Goal: Information Seeking & Learning: Check status

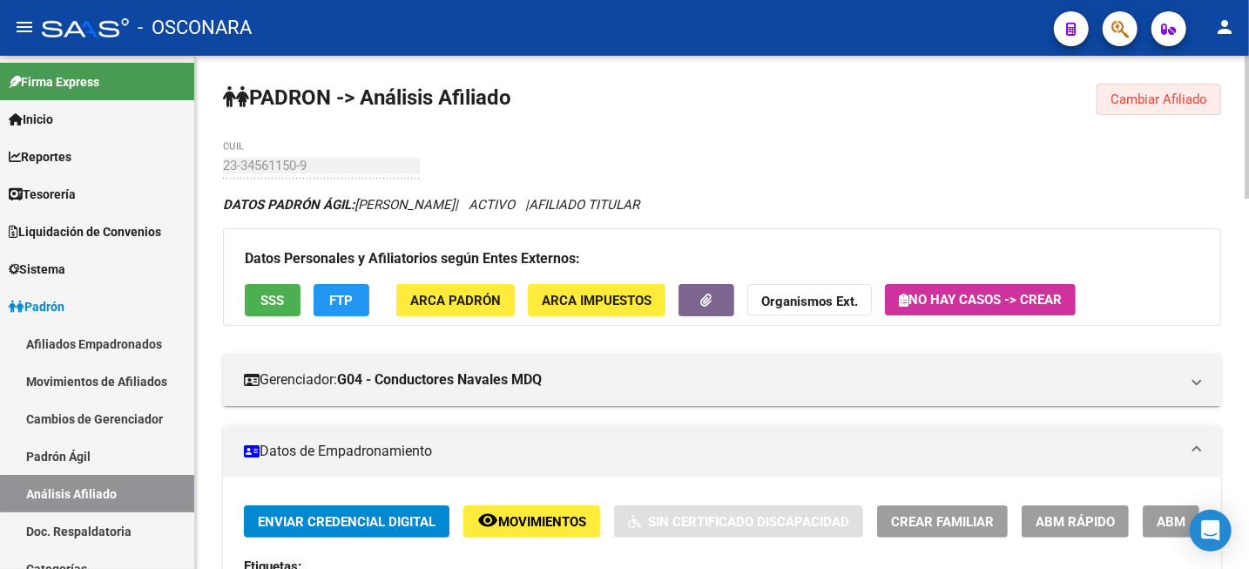
click at [1171, 103] on span "Cambiar Afiliado" at bounding box center [1159, 99] width 97 height 16
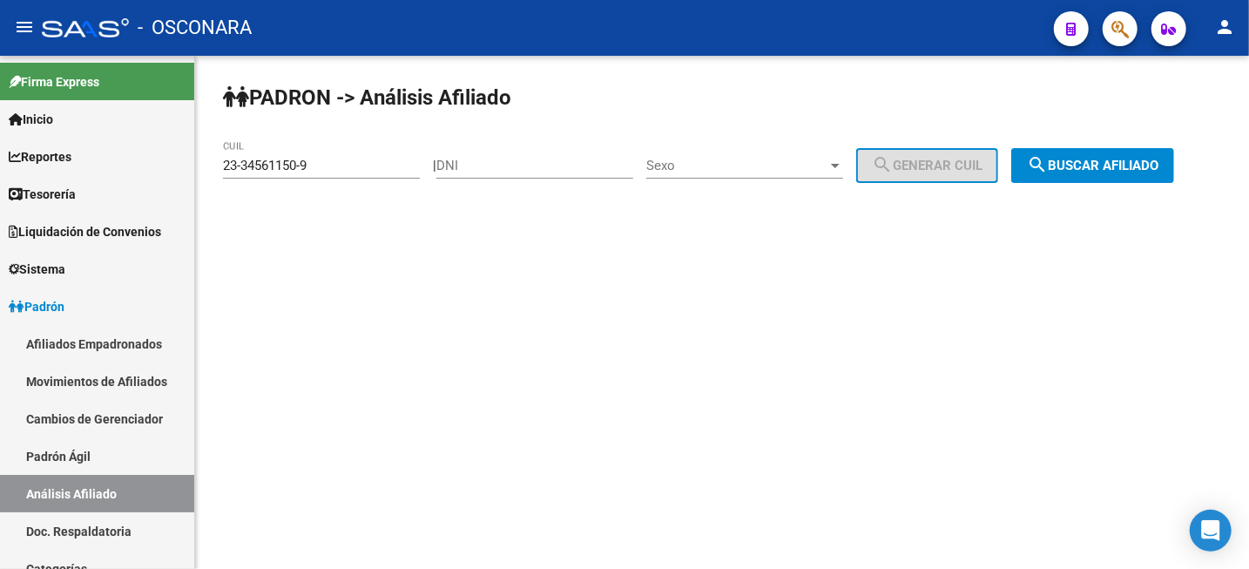
click at [573, 166] on input "DNI" at bounding box center [534, 166] width 197 height 16
paste input "13262821"
type input "13262821"
click at [804, 162] on span "Sexo" at bounding box center [736, 166] width 181 height 16
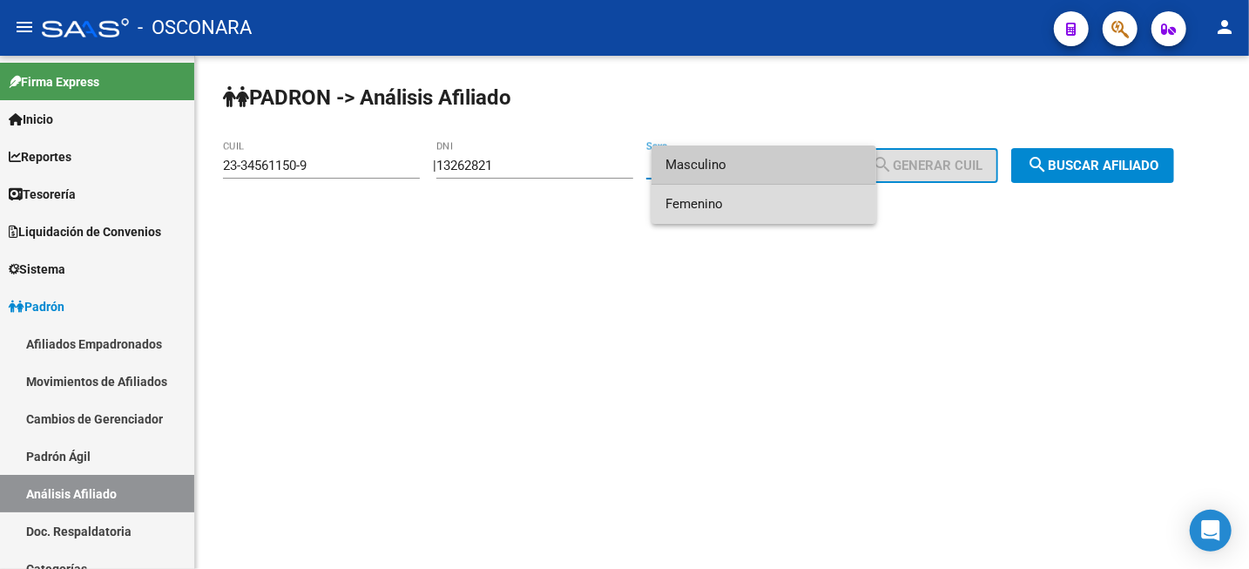
click at [747, 215] on span "Femenino" at bounding box center [764, 204] width 197 height 39
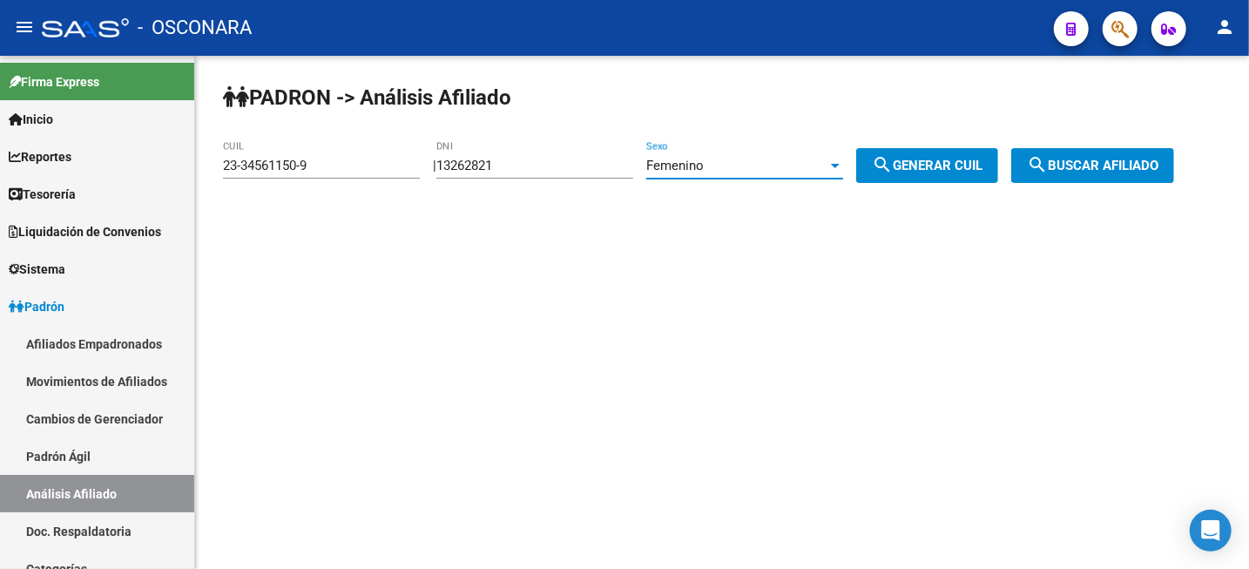
click at [935, 174] on button "search Generar CUIL" at bounding box center [927, 165] width 142 height 35
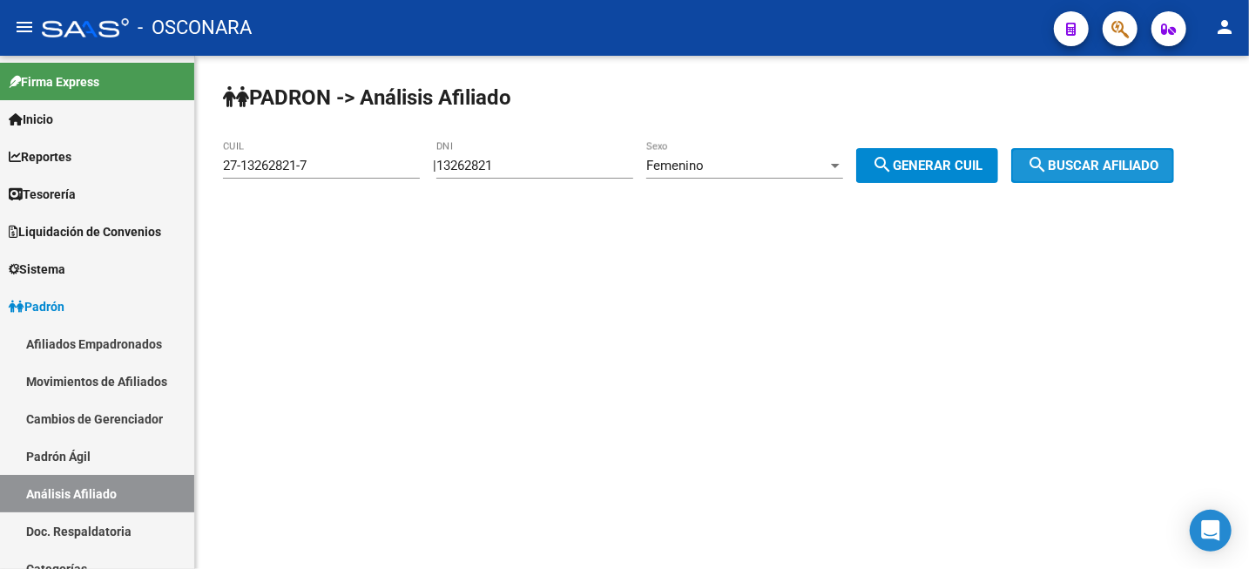
click at [1089, 157] on button "search Buscar afiliado" at bounding box center [1092, 165] width 163 height 35
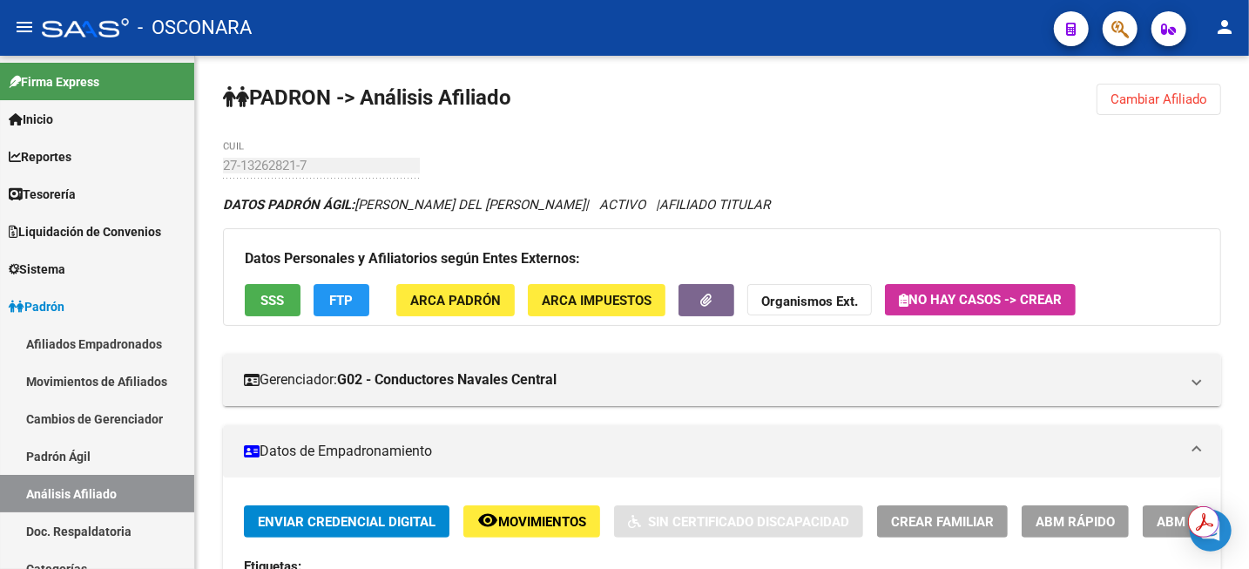
click at [1193, 108] on button "Cambiar Afiliado" at bounding box center [1159, 99] width 125 height 31
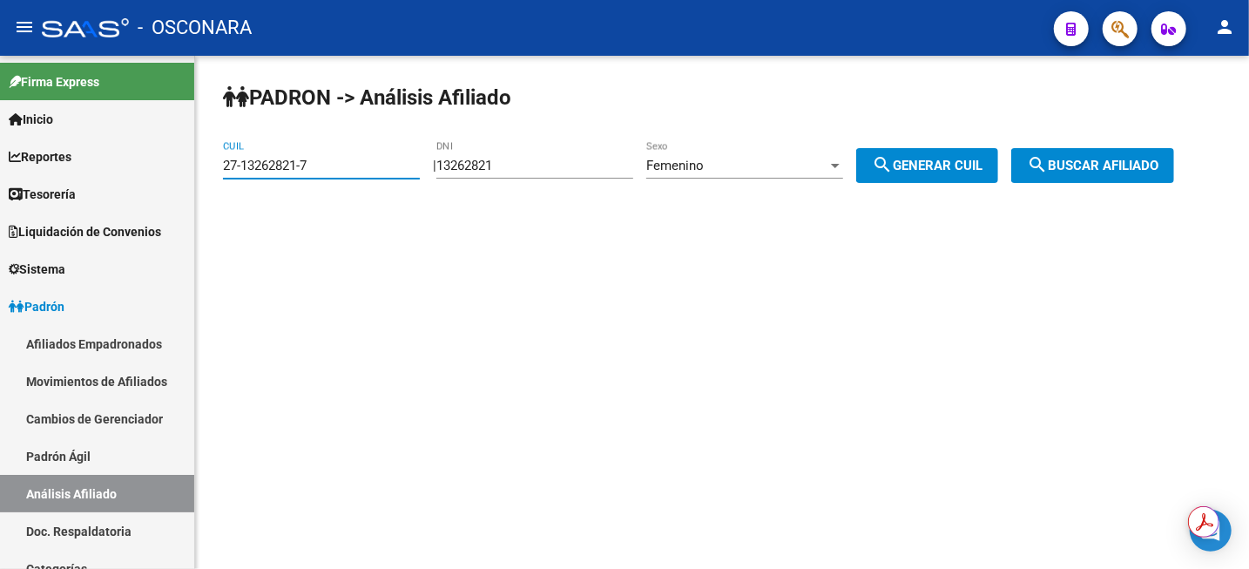
drag, startPoint x: 336, startPoint y: 166, endPoint x: 203, endPoint y: 166, distance: 133.3
click at [205, 166] on div "[PERSON_NAME] -> Análisis Afiliado 27-13262821-7 CUIL | 13262821 DNI Femenino S…" at bounding box center [722, 147] width 1054 height 183
paste input "0-20739943-5"
type input "20-20739943-5"
click at [1131, 167] on span "search Buscar afiliado" at bounding box center [1093, 166] width 132 height 16
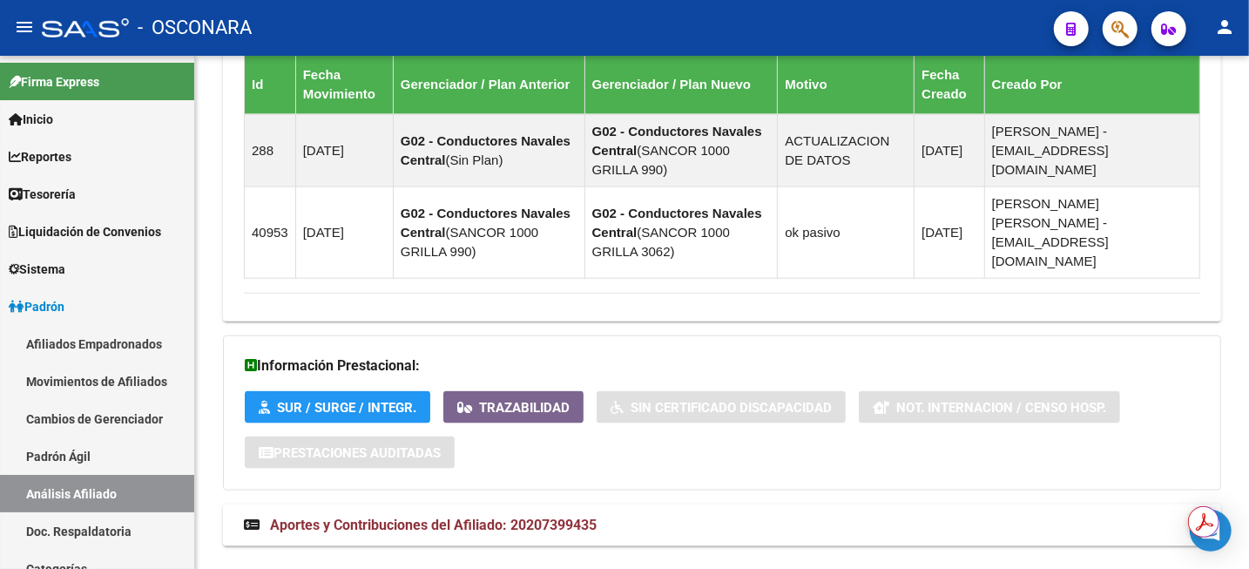
scroll to position [1173, 0]
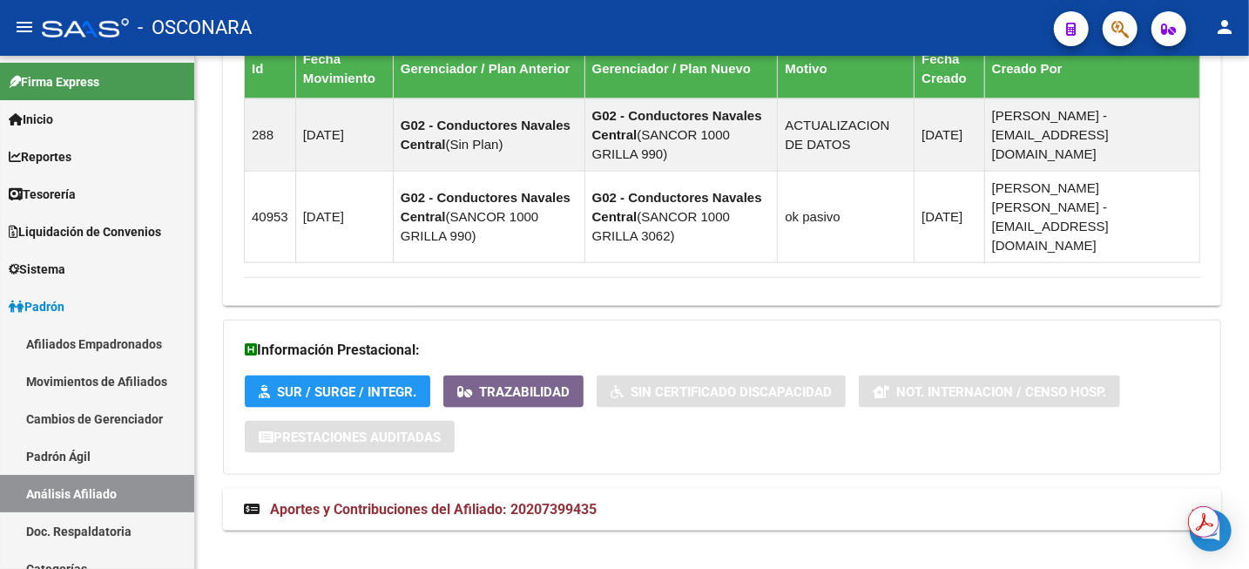
click at [549, 501] on span "Aportes y Contribuciones del Afiliado: 20207399435" at bounding box center [433, 509] width 327 height 17
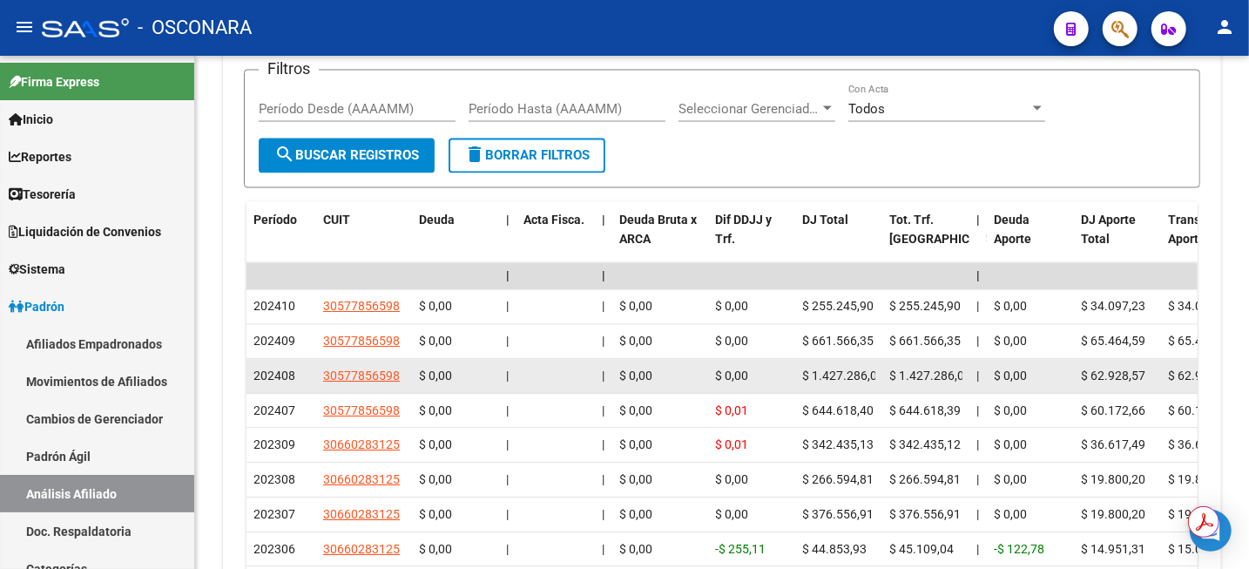
scroll to position [1719, 0]
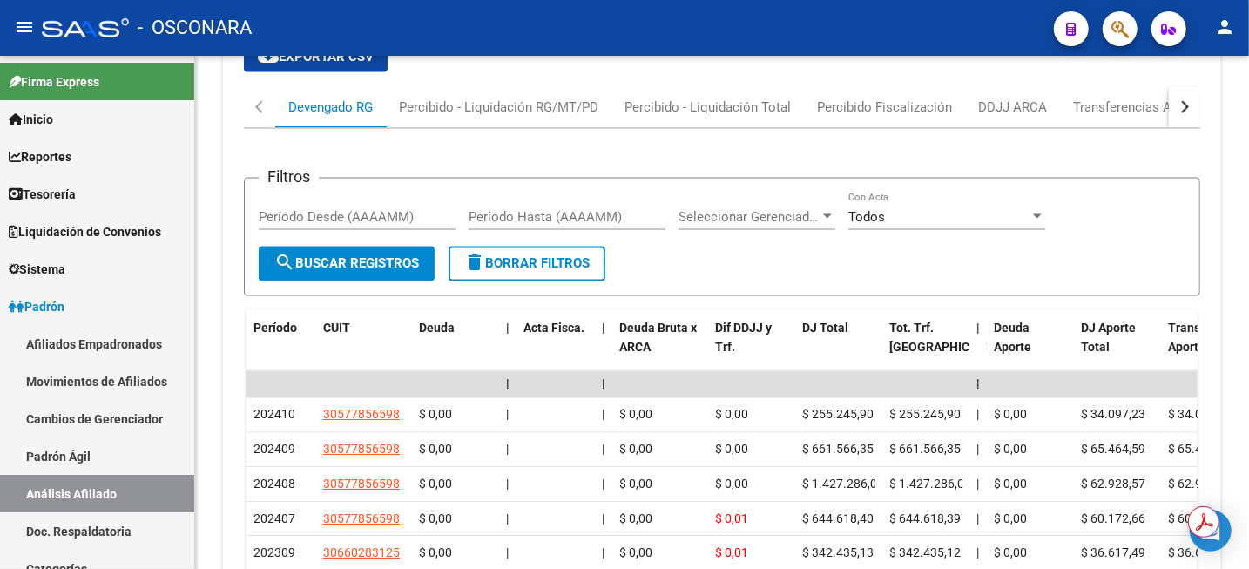
click at [1185, 101] on div "button" at bounding box center [1183, 107] width 12 height 12
click at [256, 87] on button "button" at bounding box center [259, 107] width 31 height 42
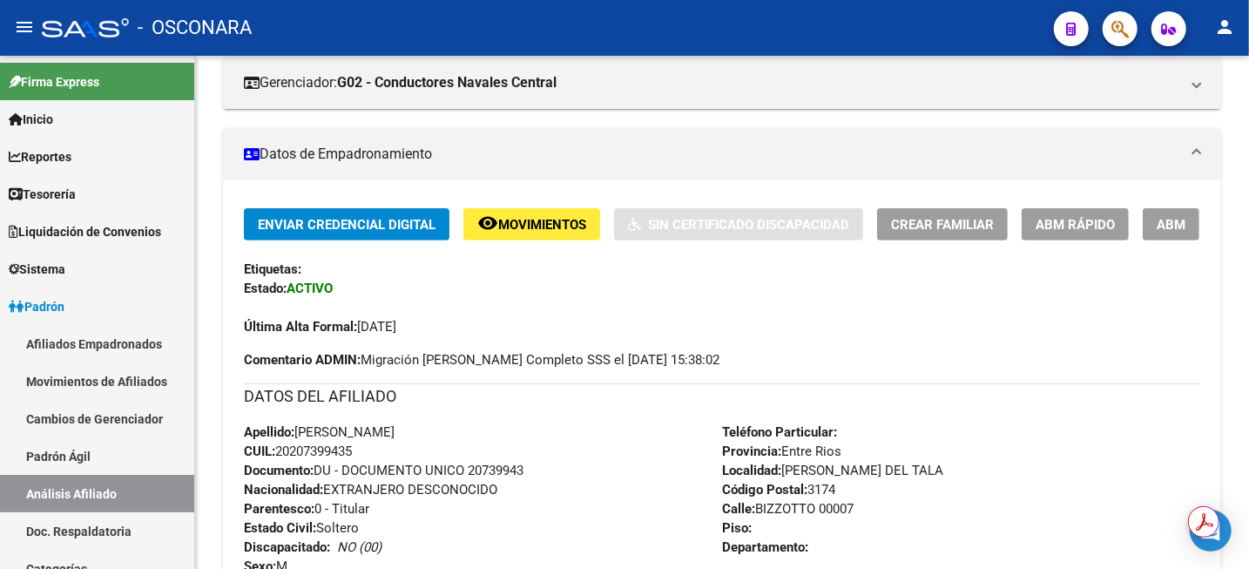
scroll to position [84, 0]
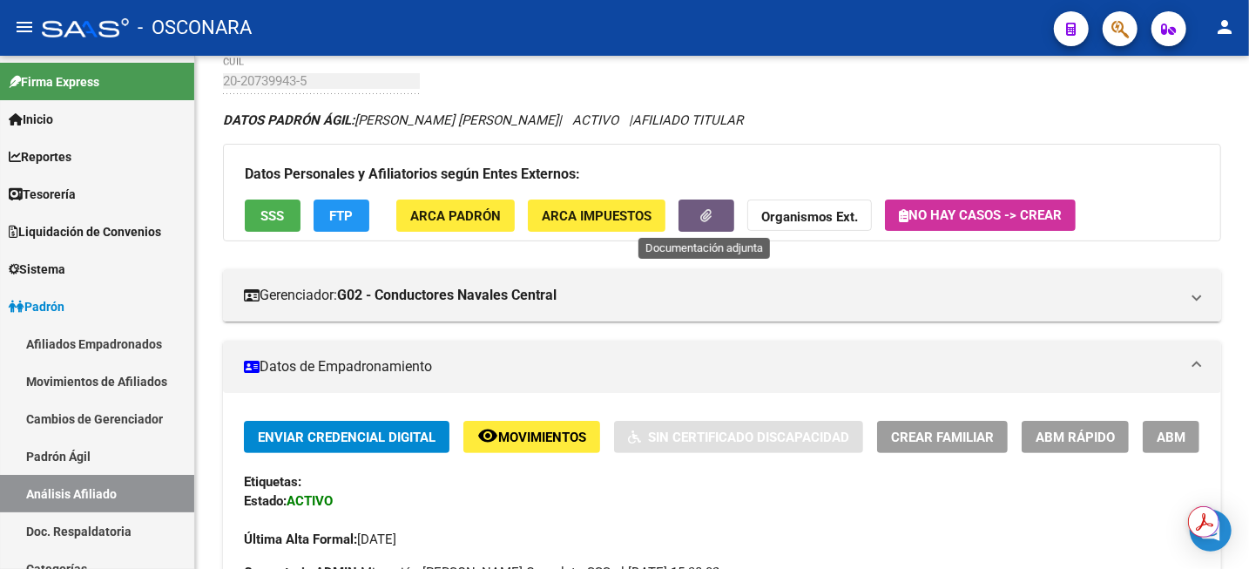
click at [710, 205] on button "button" at bounding box center [707, 215] width 56 height 32
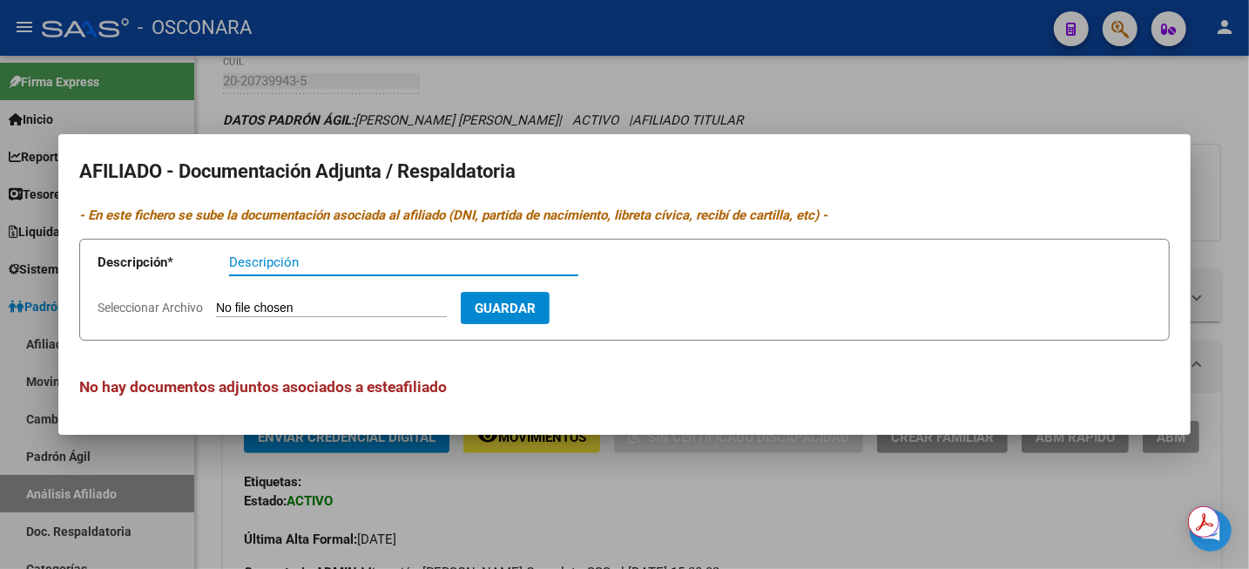
click at [929, 84] on div at bounding box center [624, 284] width 1249 height 569
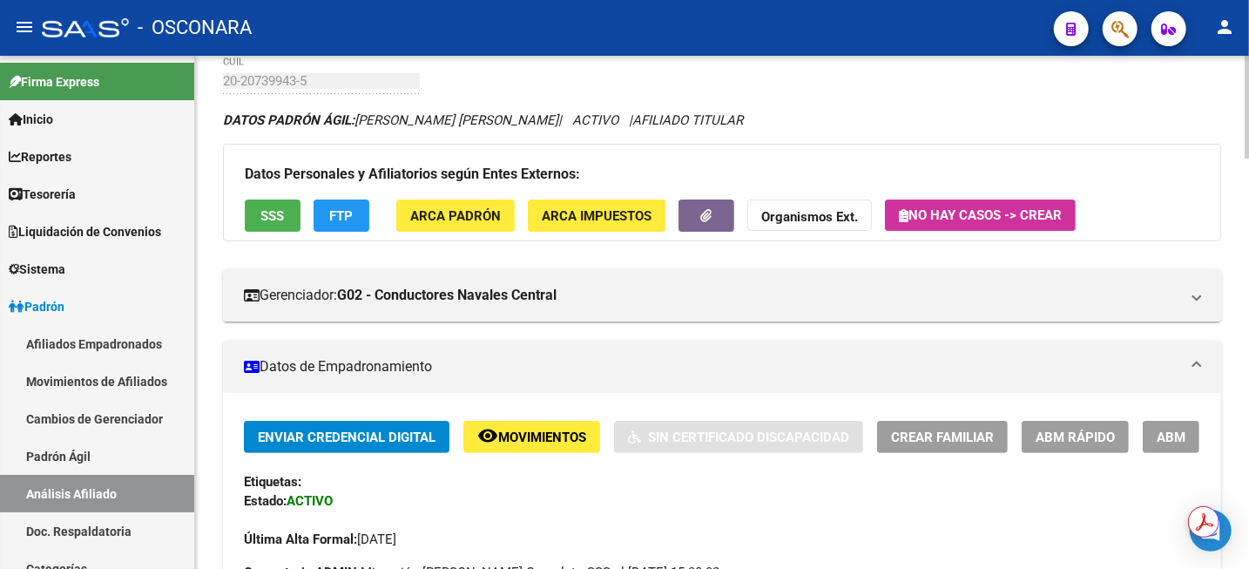
click at [1173, 438] on span "ABM" at bounding box center [1171, 437] width 29 height 16
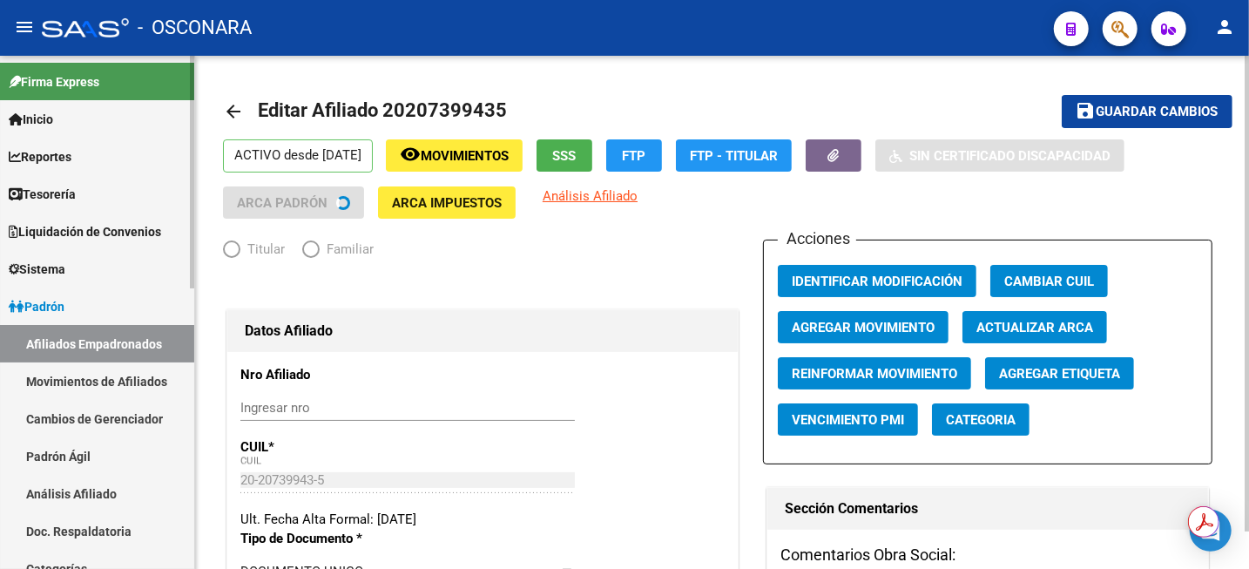
radio input "true"
type input "33-63761744-9"
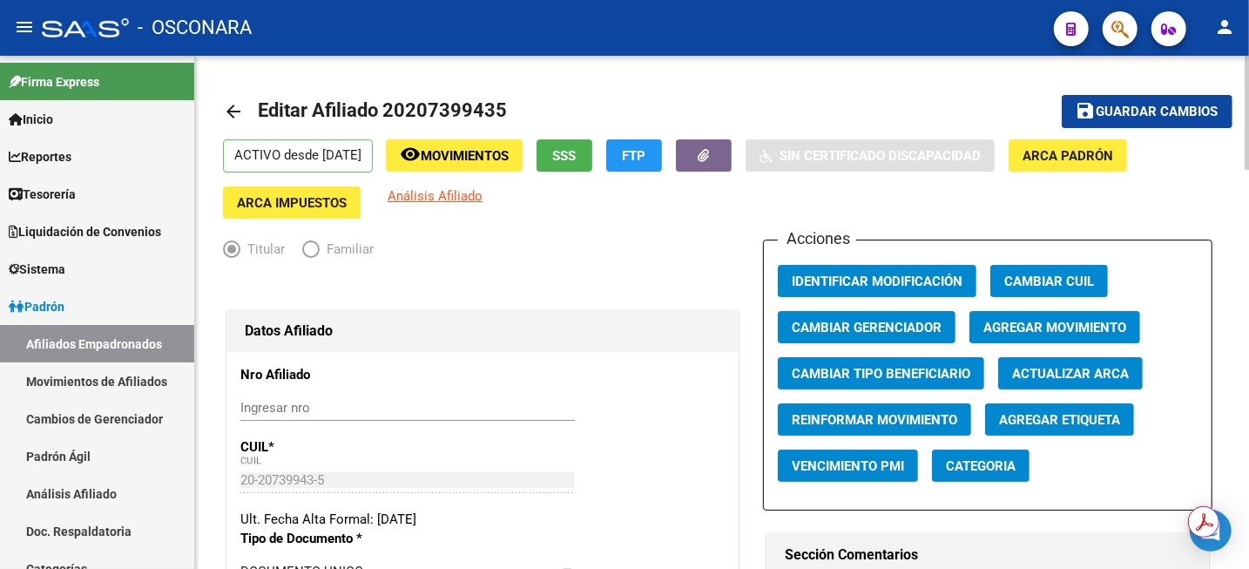
click at [228, 110] on mat-icon "arrow_back" at bounding box center [233, 111] width 21 height 21
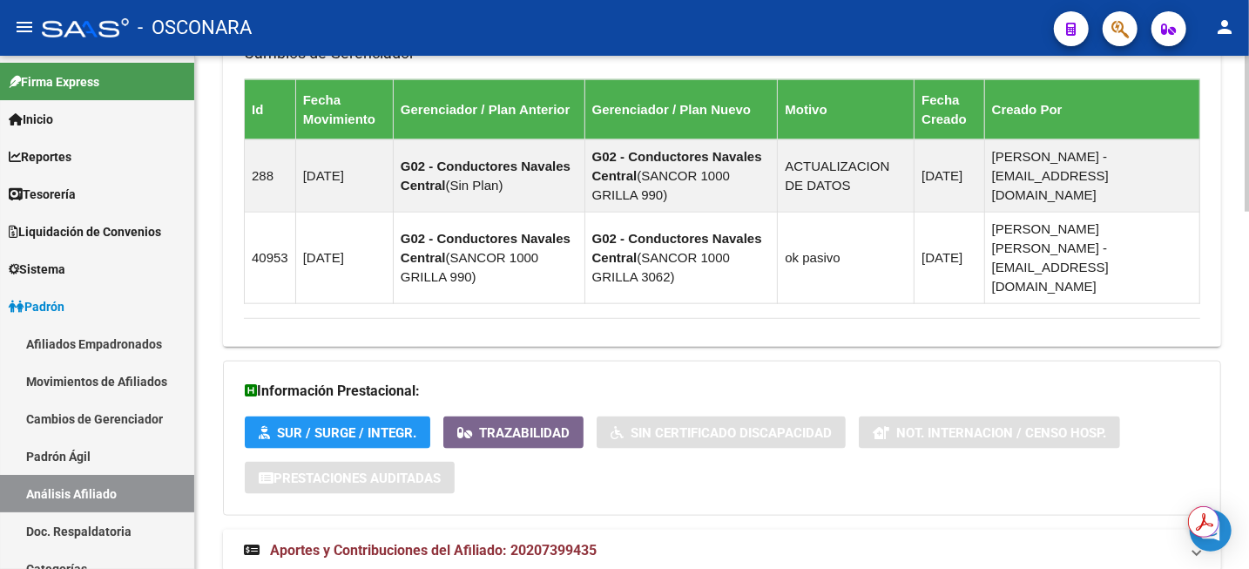
scroll to position [1173, 0]
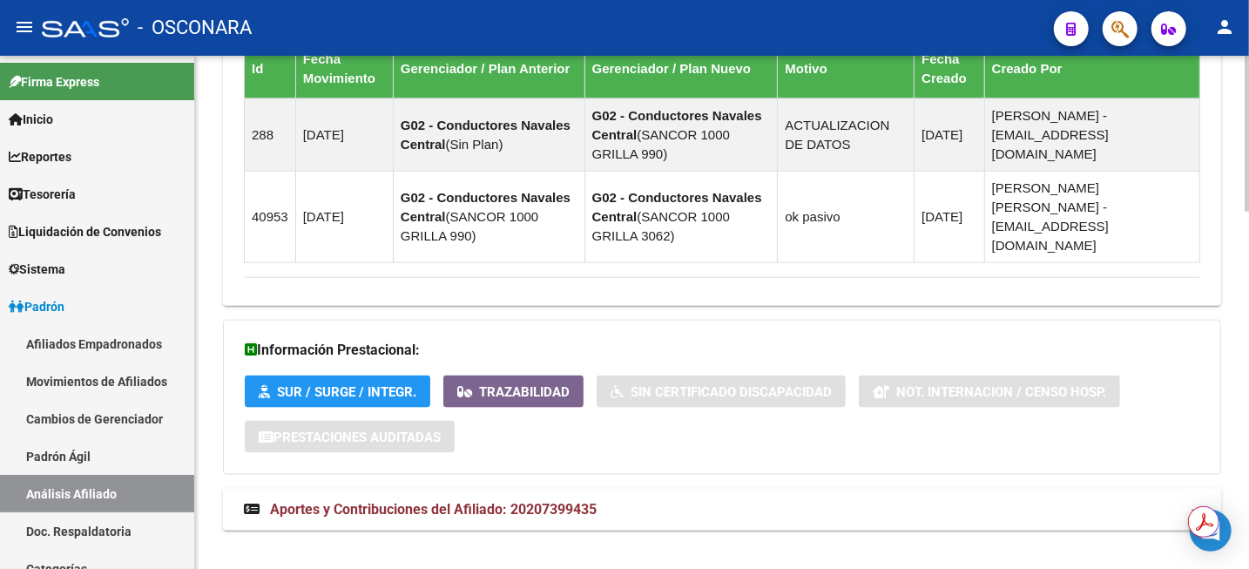
click at [564, 500] on strong "Aportes y Contribuciones del Afiliado: 20207399435" at bounding box center [420, 509] width 353 height 19
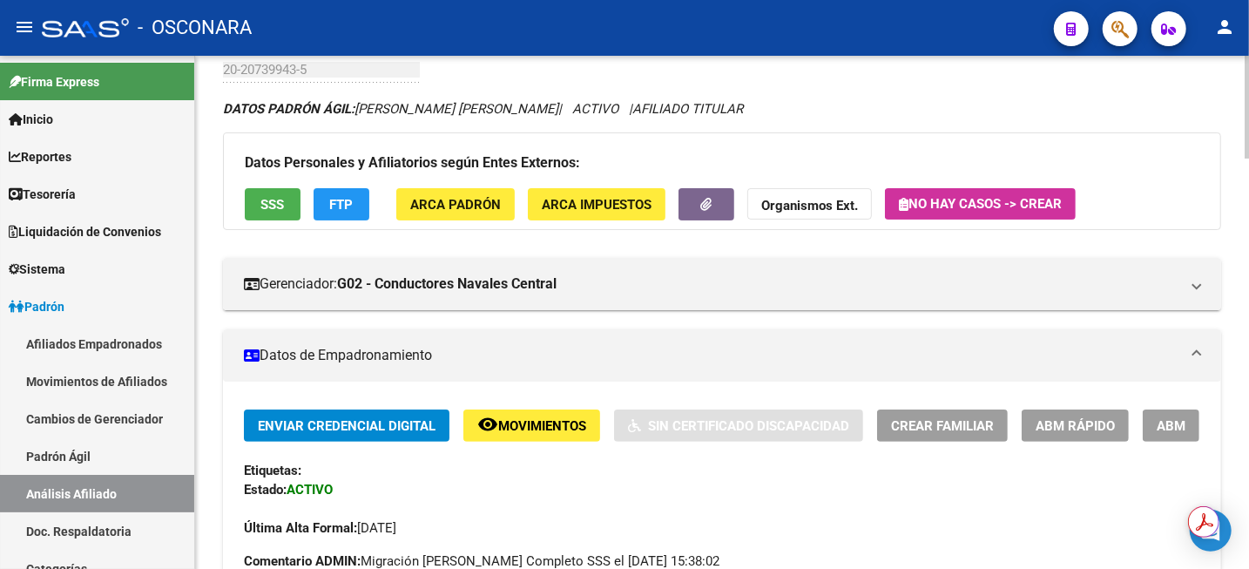
scroll to position [0, 0]
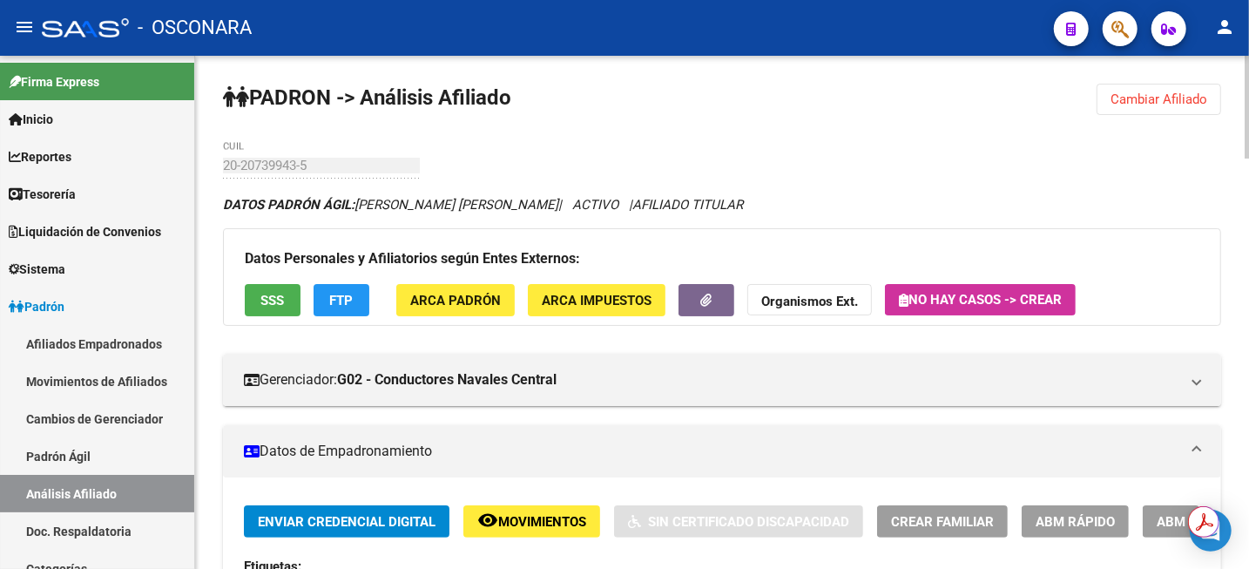
click at [1172, 111] on button "Cambiar Afiliado" at bounding box center [1159, 99] width 125 height 31
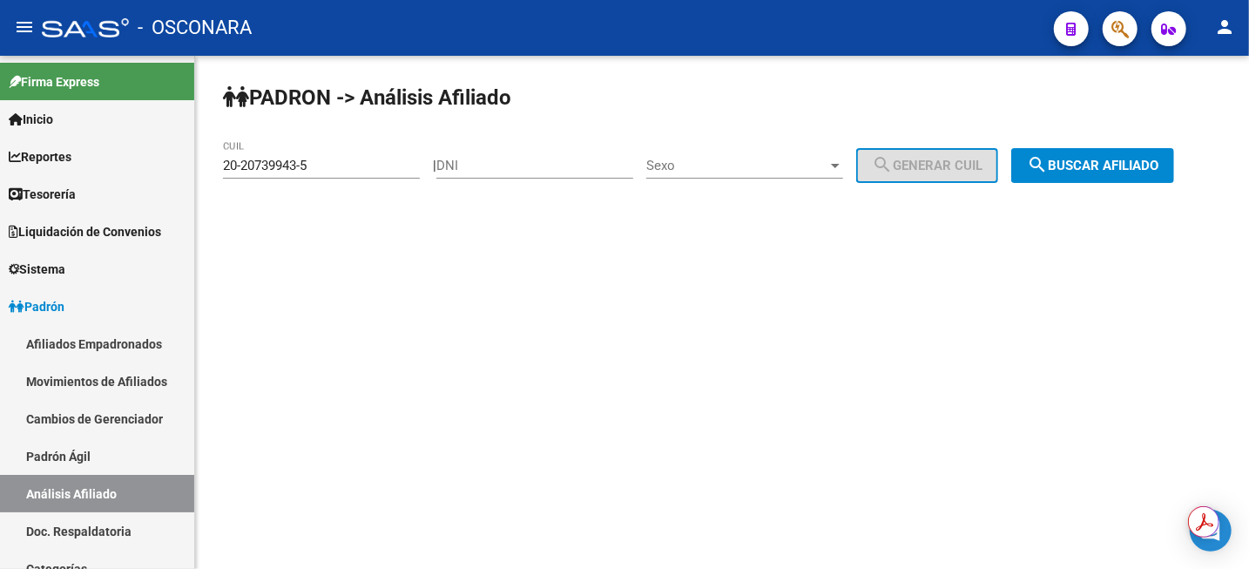
click at [548, 151] on div "DNI" at bounding box center [534, 159] width 197 height 37
paste input "44383424"
type input "44383424"
click at [780, 166] on span "Sexo" at bounding box center [736, 166] width 181 height 16
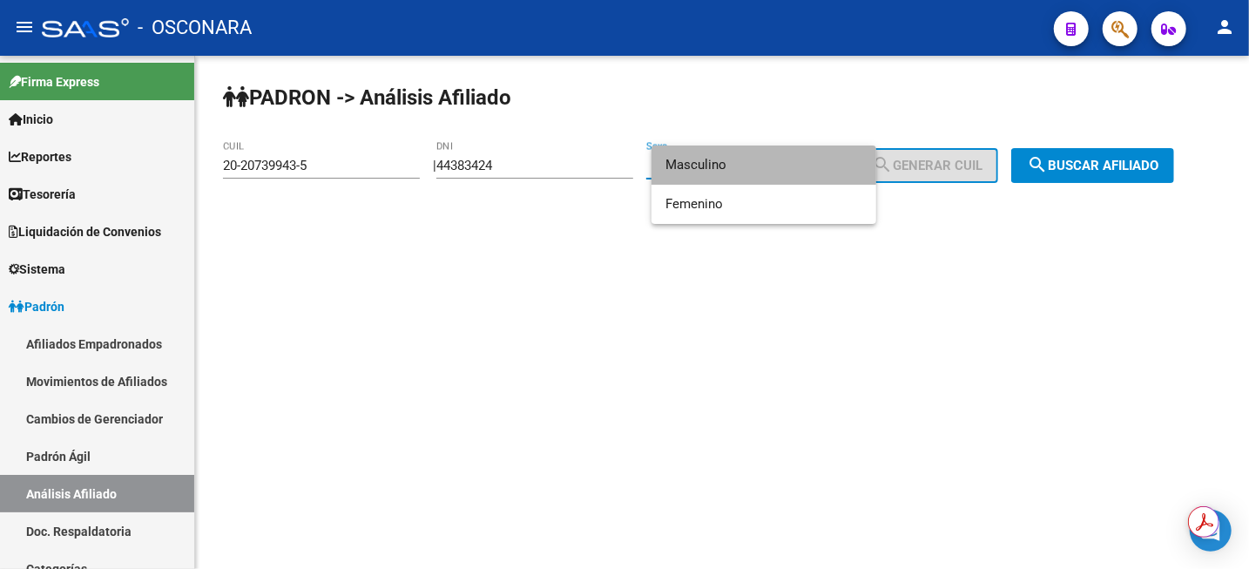
click at [758, 181] on span "Masculino" at bounding box center [764, 164] width 197 height 39
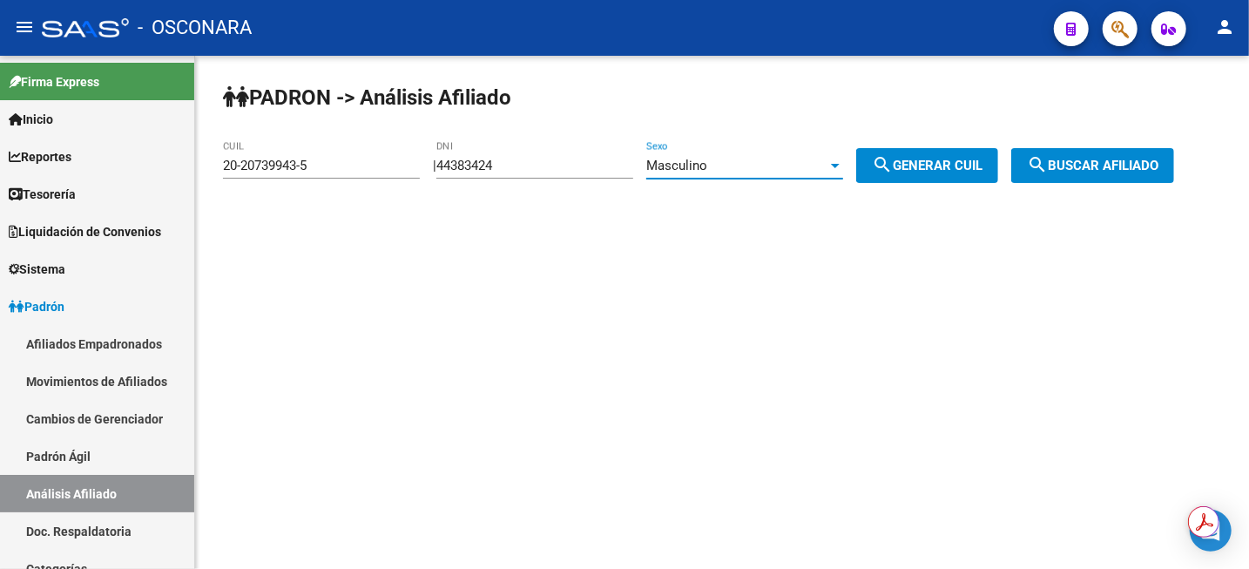
drag, startPoint x: 898, startPoint y: 160, endPoint x: 930, endPoint y: 153, distance: 33.0
click at [893, 160] on mat-icon "search" at bounding box center [882, 164] width 21 height 21
type input "23-44383424-9"
click at [1128, 169] on span "search Buscar afiliado" at bounding box center [1093, 166] width 132 height 16
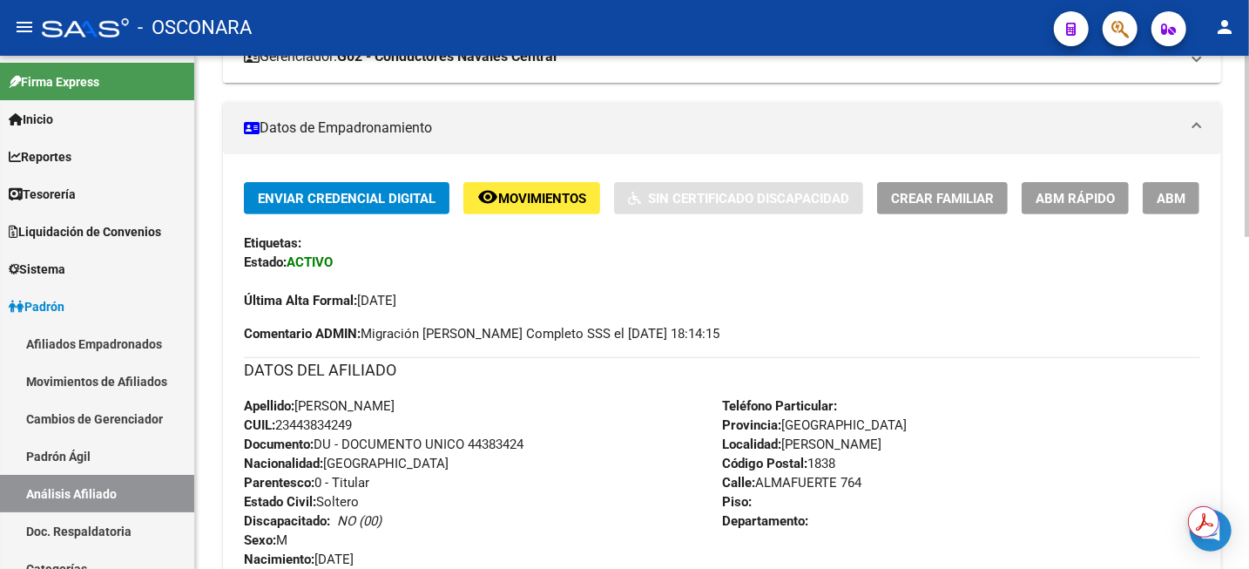
scroll to position [327, 0]
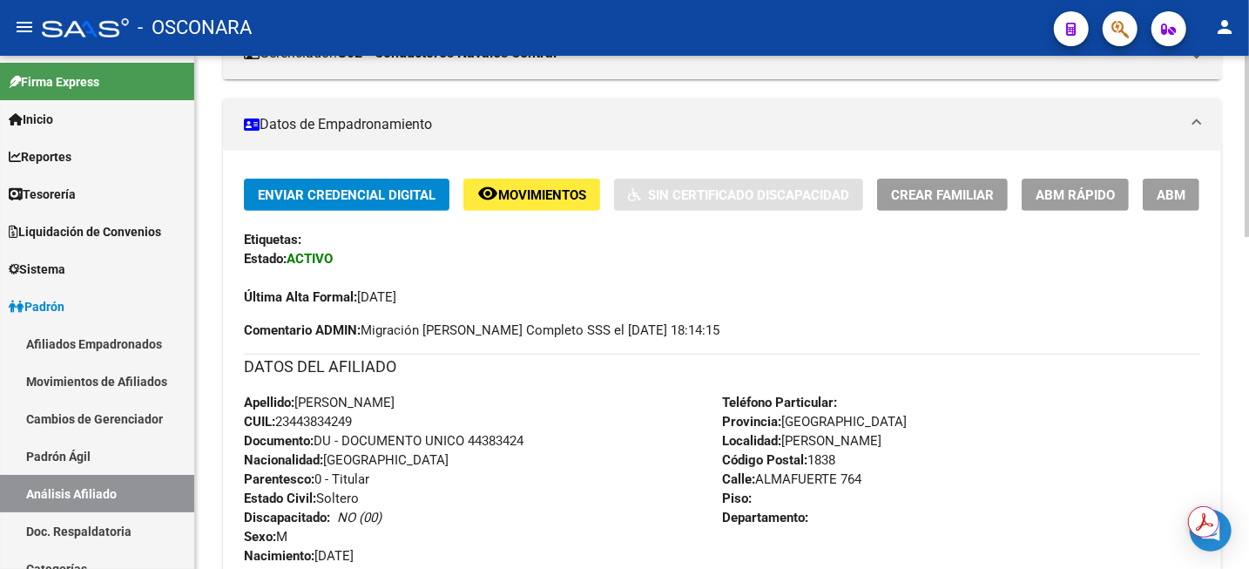
click at [325, 420] on span "CUIL: 23443834249" at bounding box center [298, 422] width 108 height 16
copy span "23443834249"
click at [97, 489] on link "Análisis Afiliado" at bounding box center [97, 493] width 194 height 37
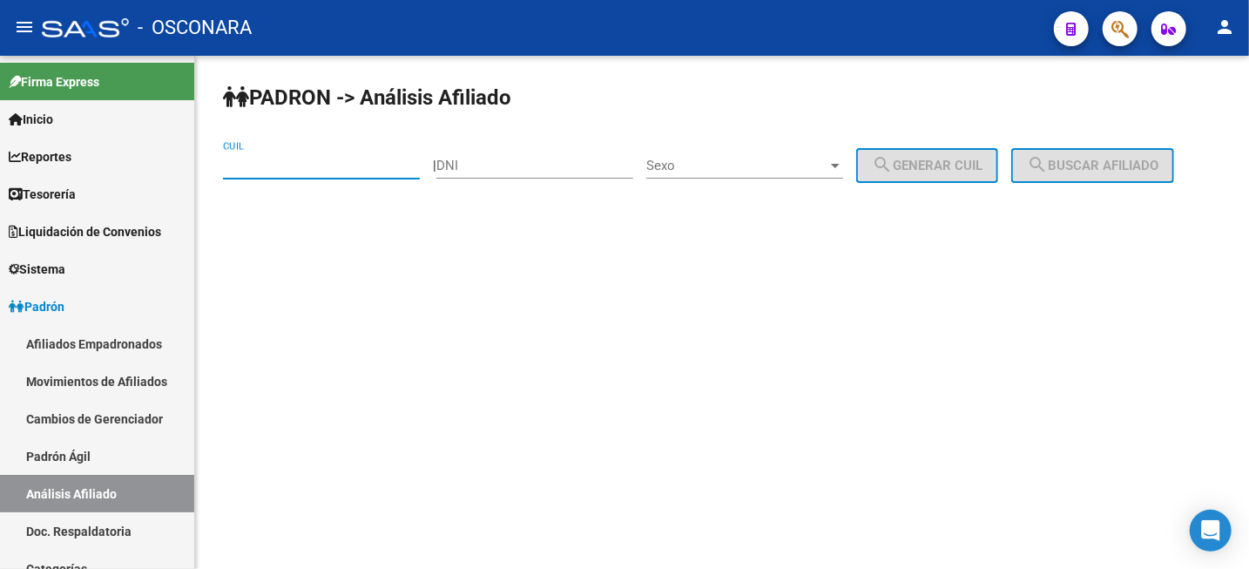
paste input "23-44383424-9"
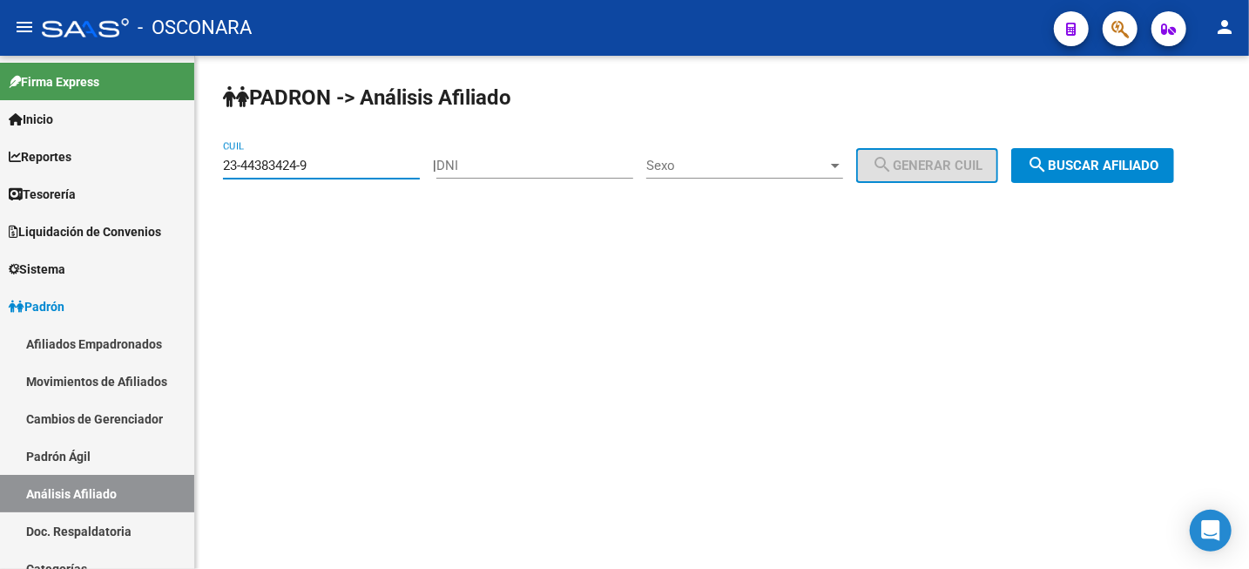
drag, startPoint x: 343, startPoint y: 170, endPoint x: 712, endPoint y: 108, distance: 373.6
click at [343, 169] on input "23-44383424-9" at bounding box center [321, 166] width 197 height 16
type input "23-44383424-9"
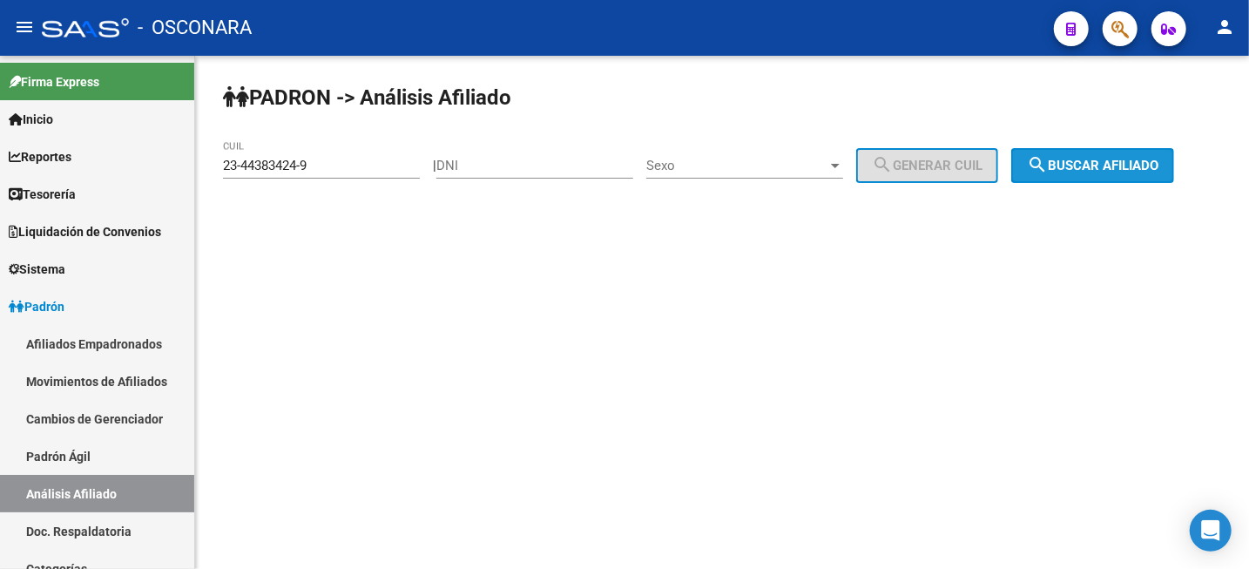
click at [1142, 177] on button "search Buscar afiliado" at bounding box center [1092, 165] width 163 height 35
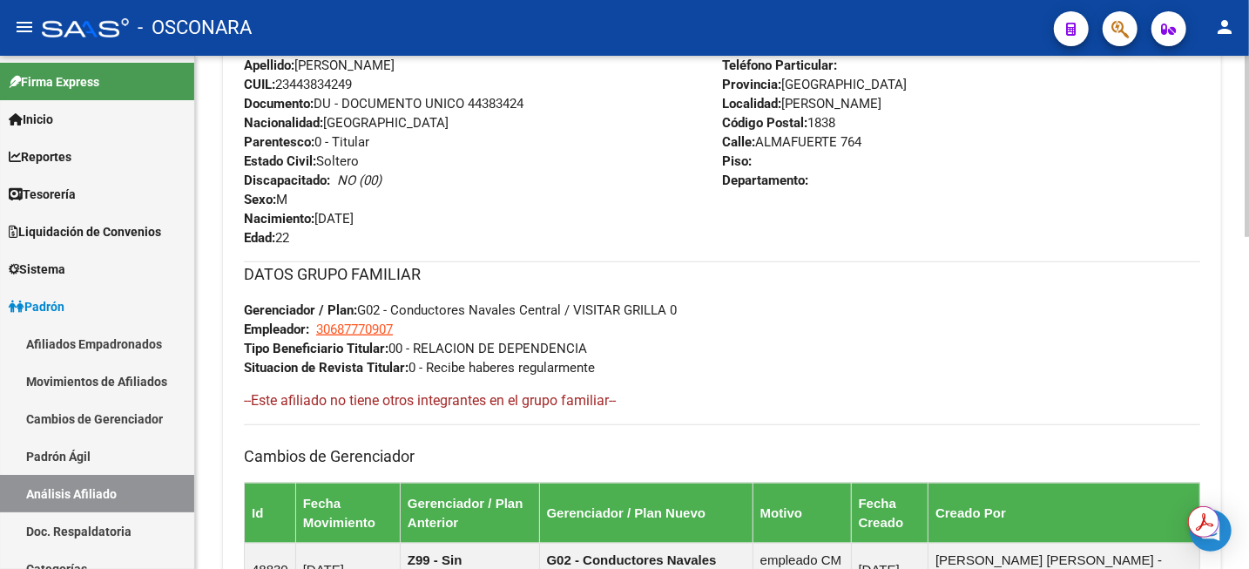
scroll to position [544, 0]
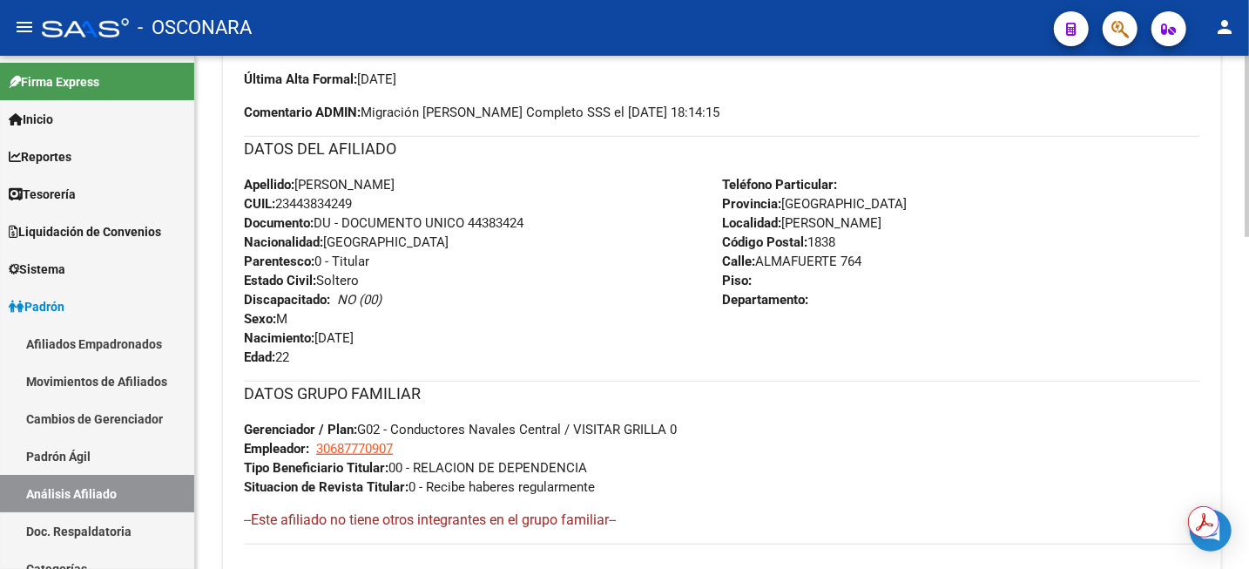
click at [309, 208] on span "CUIL: 23443834249" at bounding box center [298, 204] width 108 height 16
copy span "23443834249"
